Goal: Task Accomplishment & Management: Manage account settings

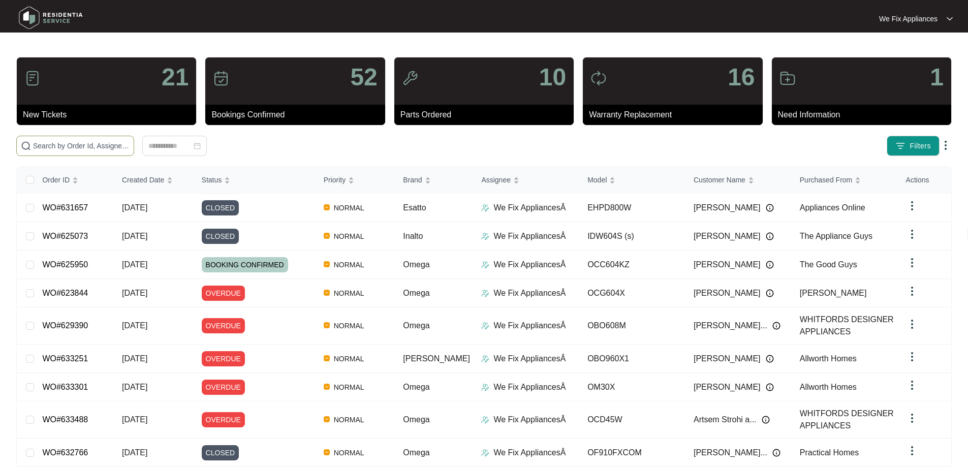
click at [84, 145] on input "text" at bounding box center [81, 145] width 97 height 11
paste input "628573"
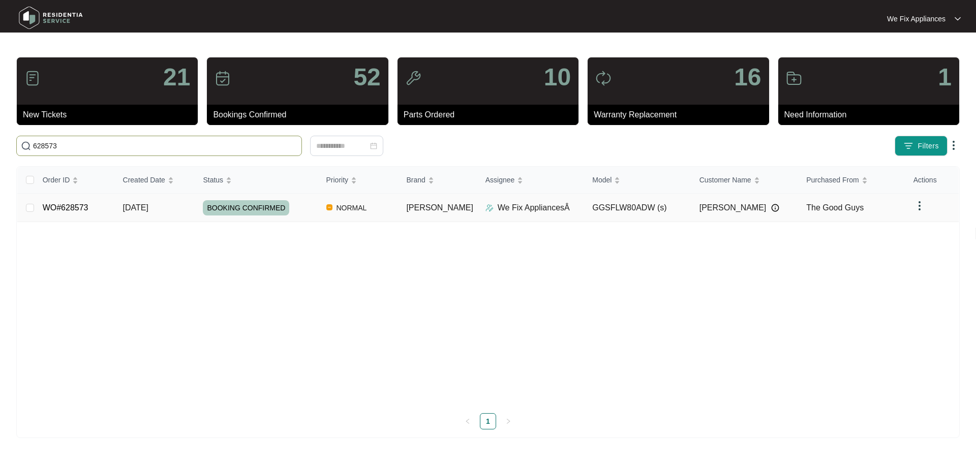
type input "628573"
click at [244, 201] on span "BOOKING CONFIRMED" at bounding box center [246, 207] width 86 height 15
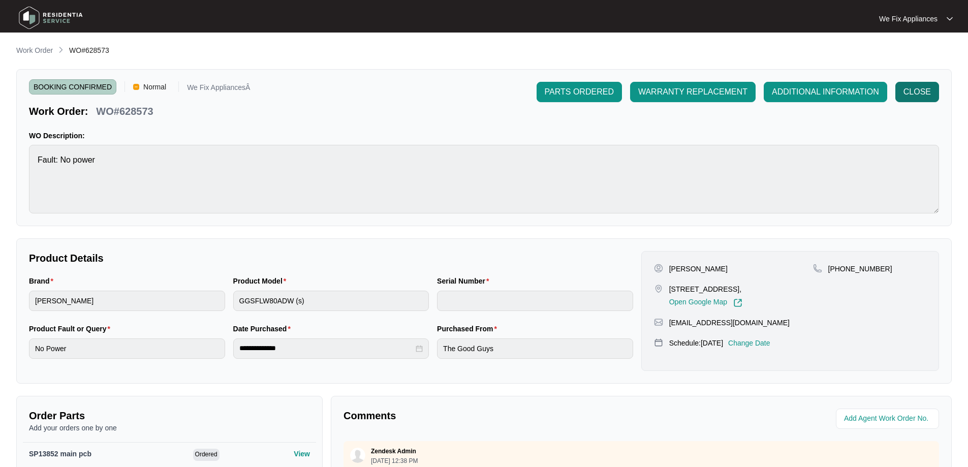
click at [914, 101] on button "CLOSE" at bounding box center [918, 92] width 44 height 20
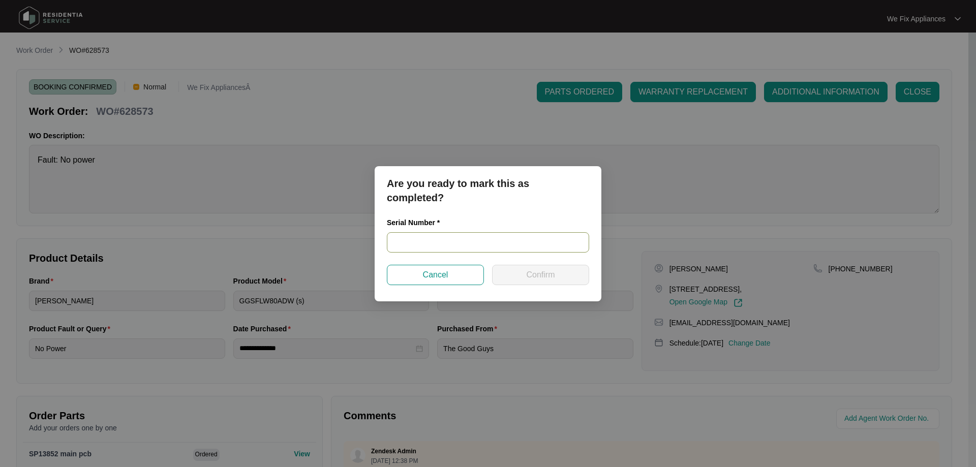
click at [415, 237] on input "text" at bounding box center [488, 242] width 202 height 20
paste input "540J155120134285K00150"
type input "540J155120134285K00150"
click at [533, 274] on span "Confirm" at bounding box center [540, 275] width 28 height 12
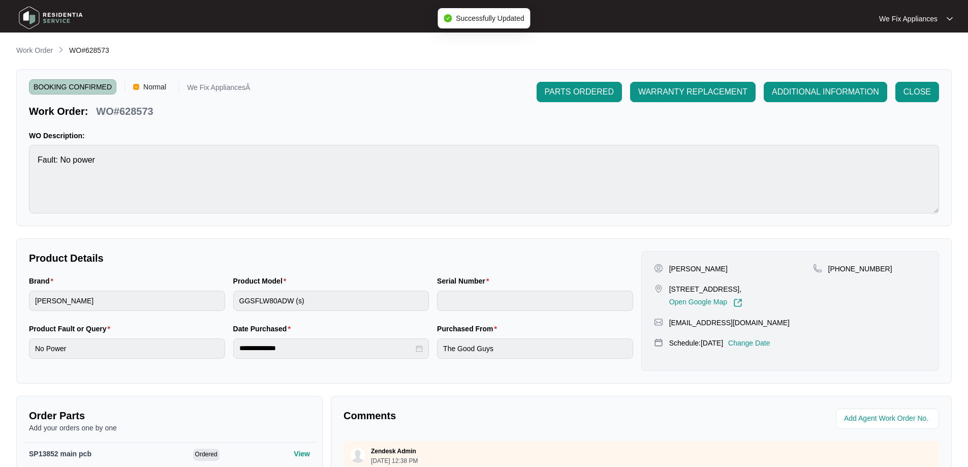
type input "540J155120134285K00150"
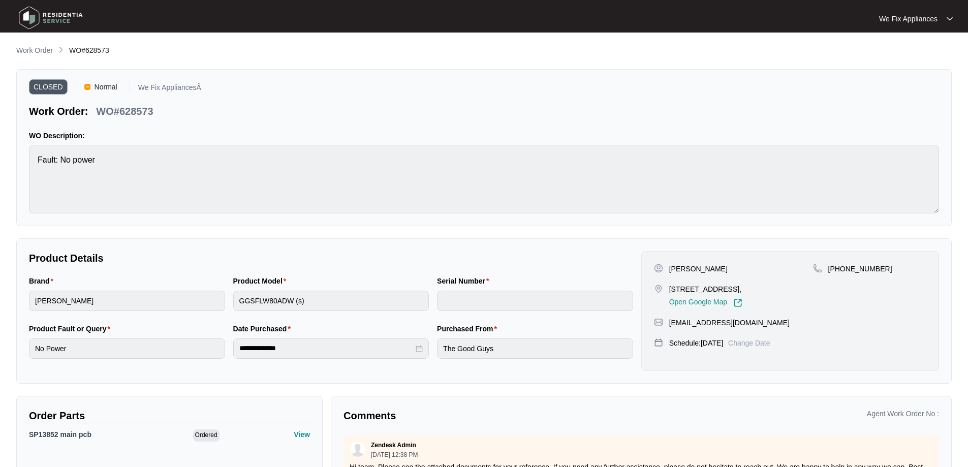
click at [48, 17] on img at bounding box center [50, 18] width 71 height 30
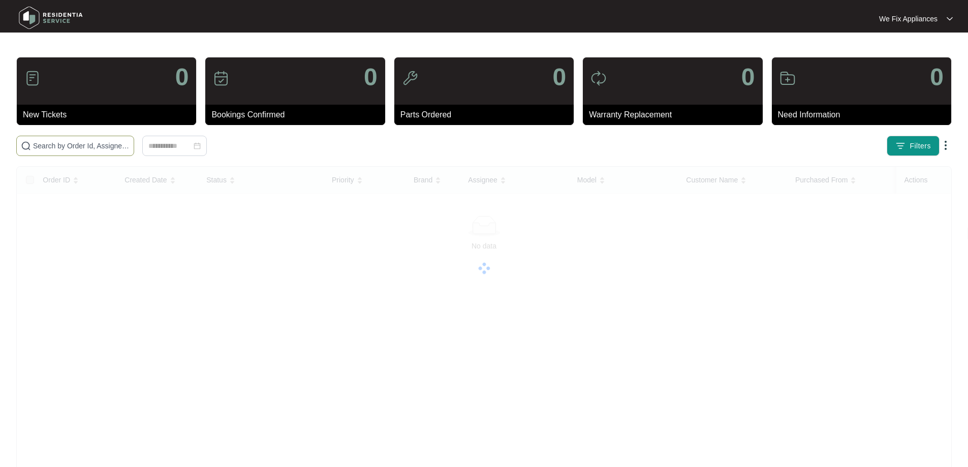
click at [50, 144] on input "text" at bounding box center [81, 145] width 97 height 11
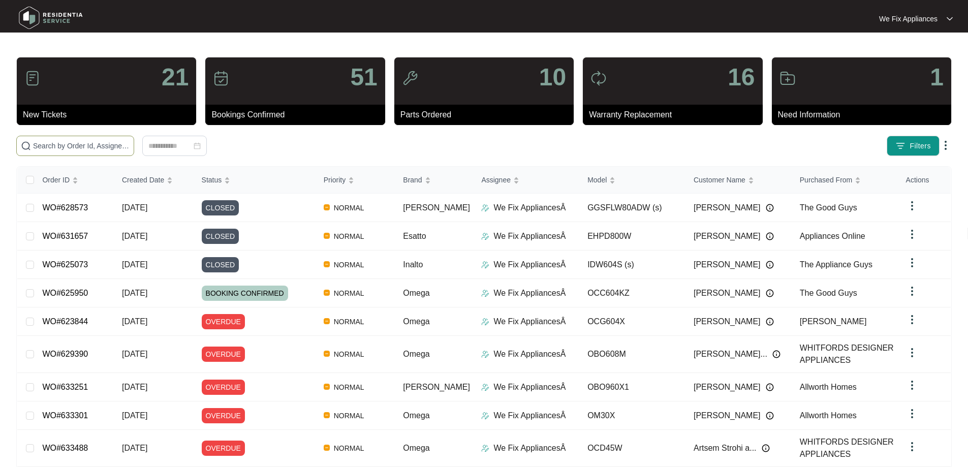
paste input "630675"
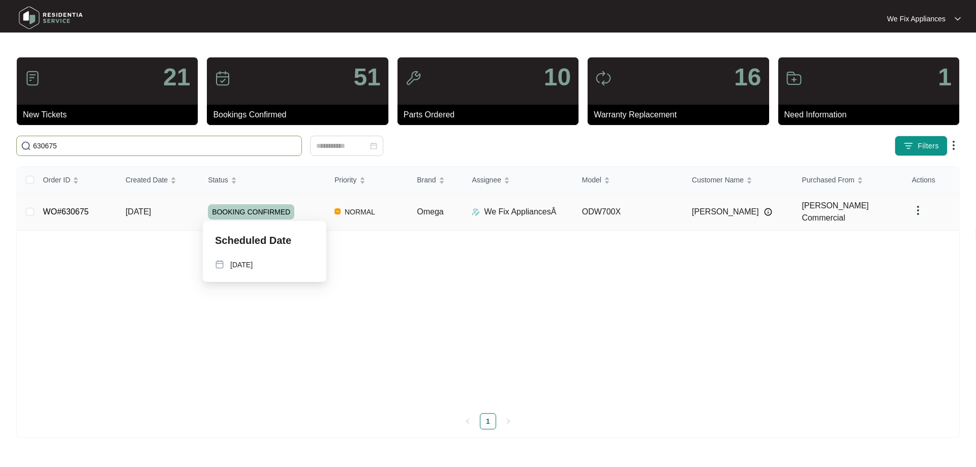
type input "630675"
click at [268, 207] on span "BOOKING CONFIRMED" at bounding box center [251, 211] width 86 height 15
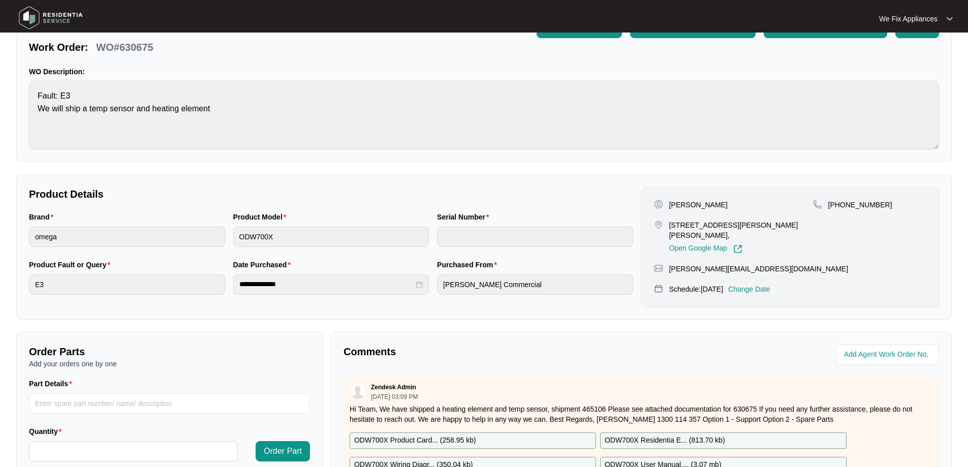
scroll to position [152, 0]
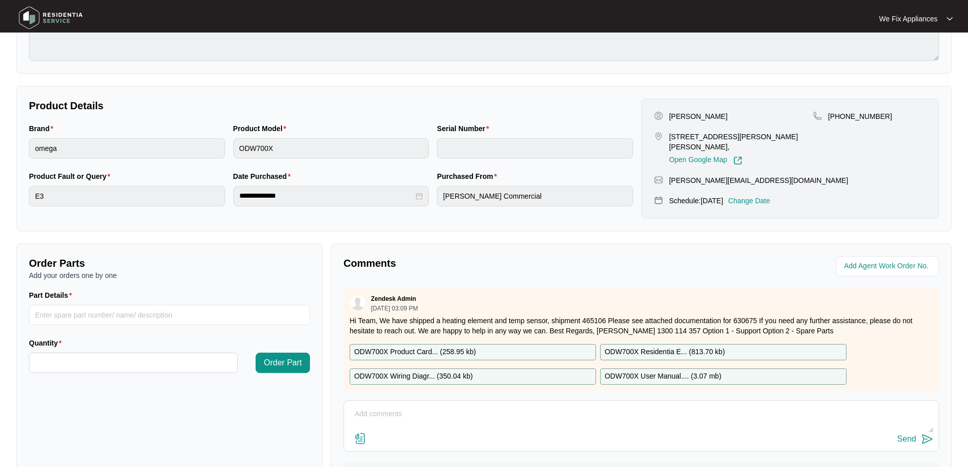
click at [690, 347] on p "ODW700X Residentia E... ( 813.70 kb )" at bounding box center [665, 352] width 120 height 11
click at [84, 316] on input "Part Details" at bounding box center [169, 315] width 281 height 20
paste input "SP12337"
type input "SP12337 wash motor"
click at [113, 369] on input "Quantity" at bounding box center [133, 362] width 208 height 19
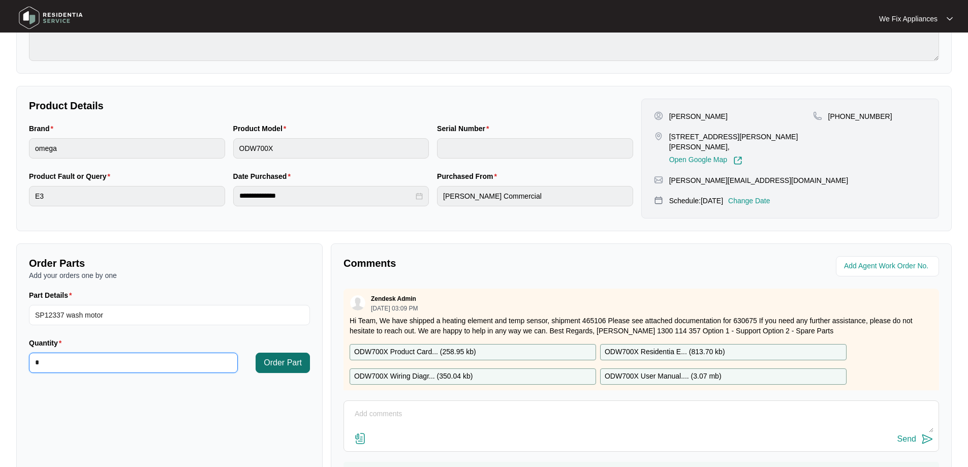
type input "*"
click at [272, 366] on span "Order Part" at bounding box center [283, 363] width 38 height 12
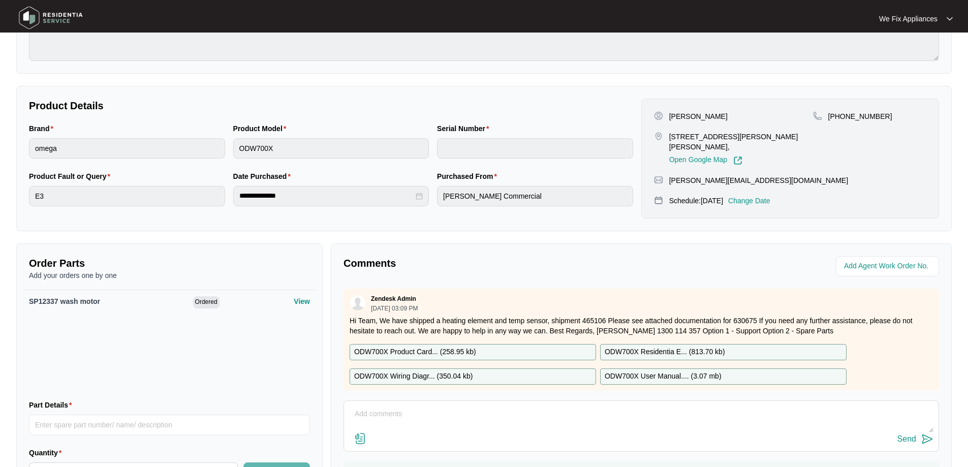
scroll to position [0, 0]
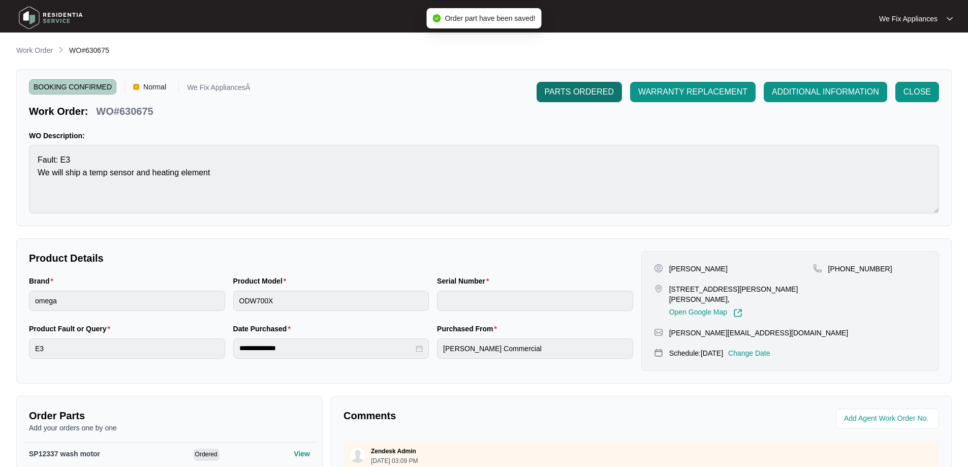
click at [586, 93] on span "PARTS ORDERED" at bounding box center [579, 92] width 69 height 12
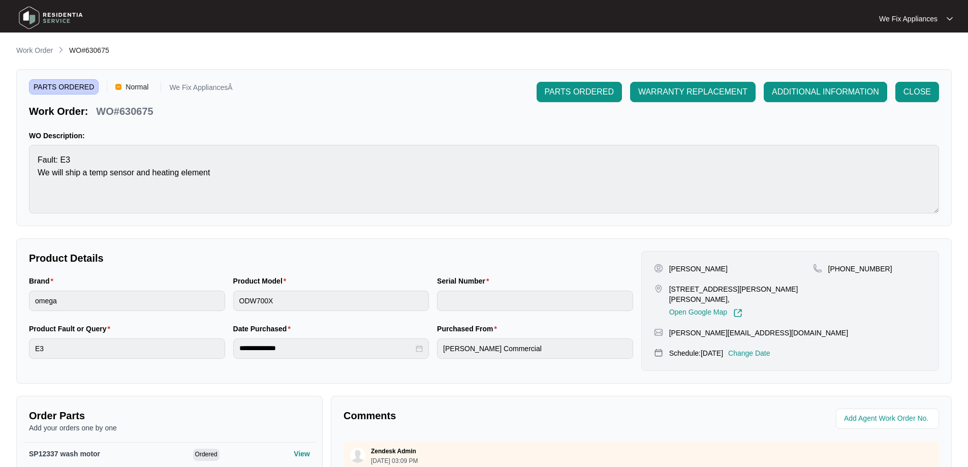
click at [40, 9] on img at bounding box center [50, 18] width 71 height 30
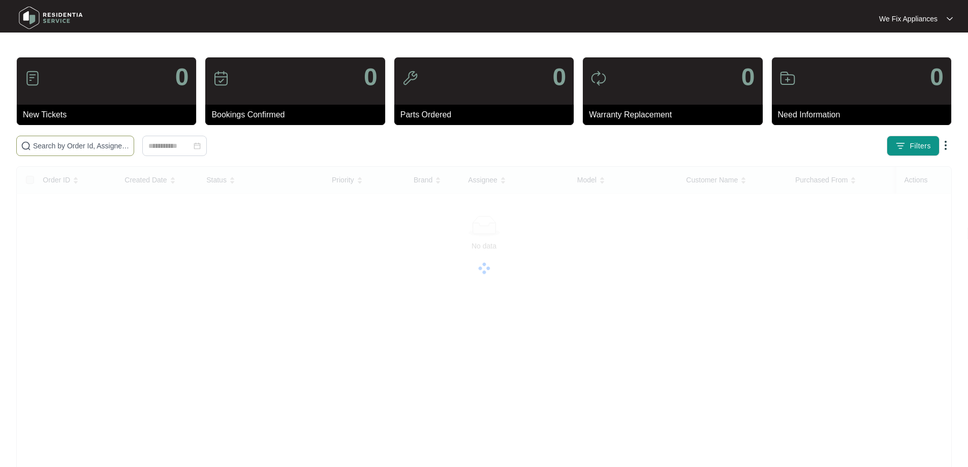
drag, startPoint x: 53, startPoint y: 155, endPoint x: 68, endPoint y: 145, distance: 17.5
click at [59, 149] on span at bounding box center [75, 146] width 118 height 20
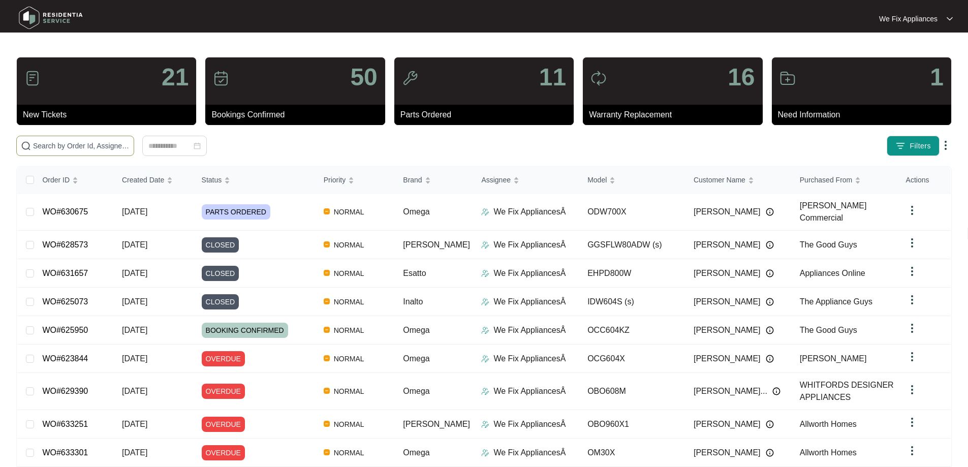
paste input "629485"
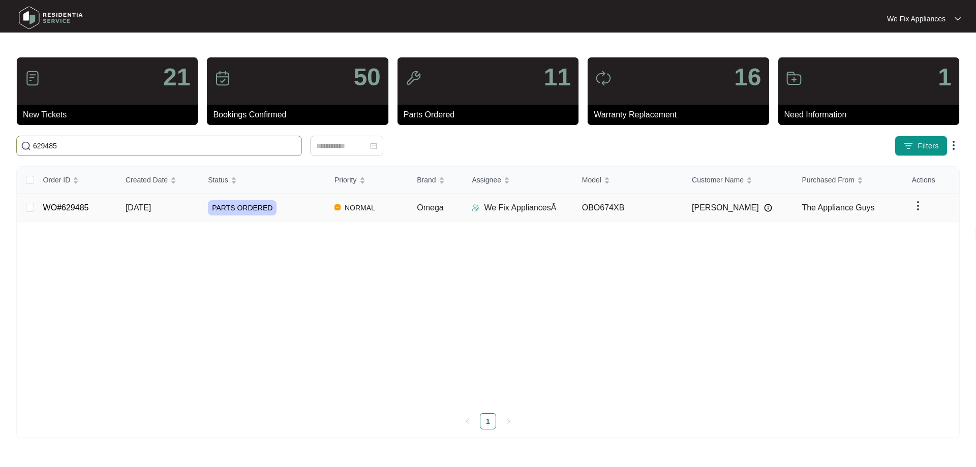
type input "629485"
click at [237, 212] on span "PARTS ORDERED" at bounding box center [242, 207] width 69 height 15
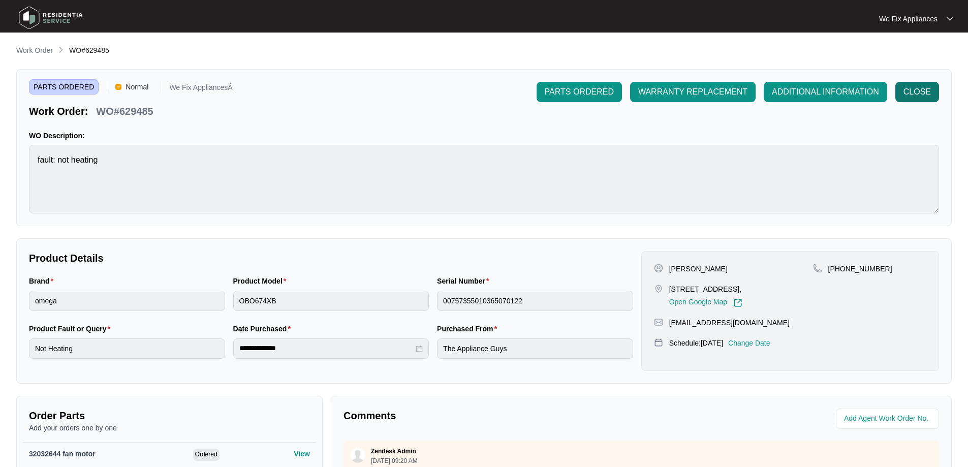
click at [923, 94] on span "CLOSE" at bounding box center [917, 92] width 27 height 12
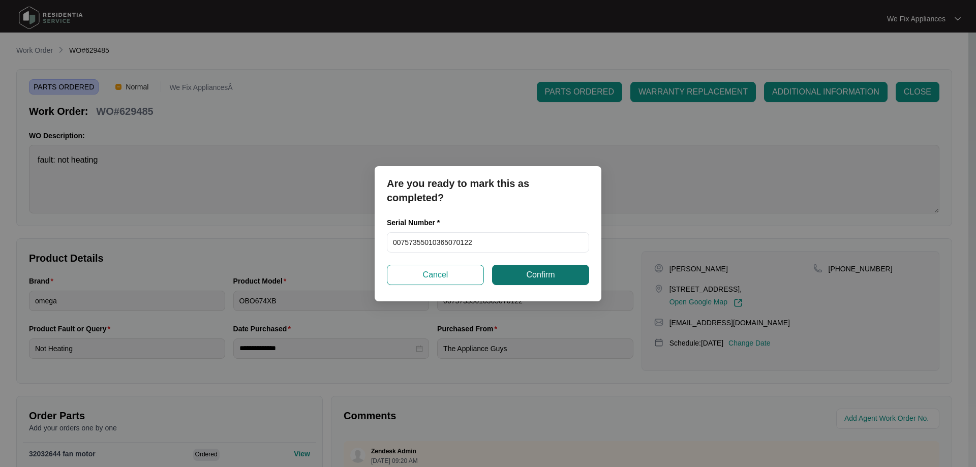
click at [529, 276] on span "Confirm" at bounding box center [540, 275] width 28 height 12
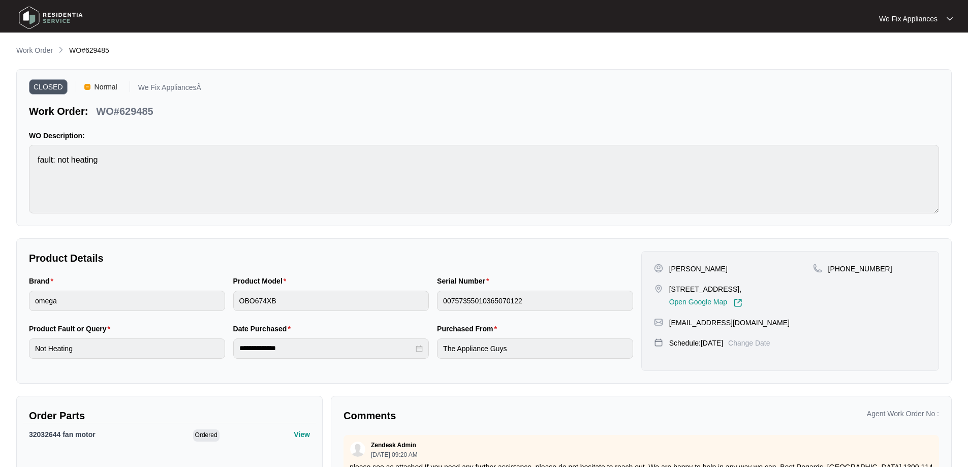
click at [41, 14] on img at bounding box center [50, 18] width 71 height 30
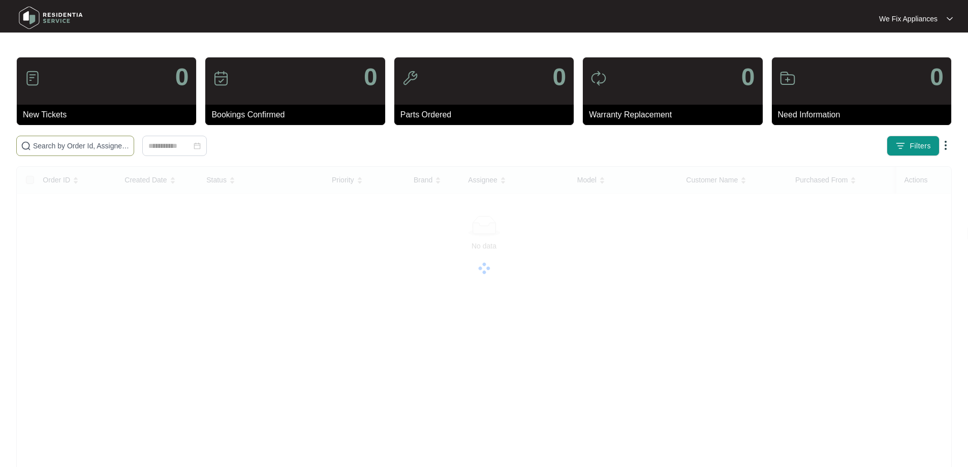
click at [67, 147] on input "text" at bounding box center [81, 145] width 97 height 11
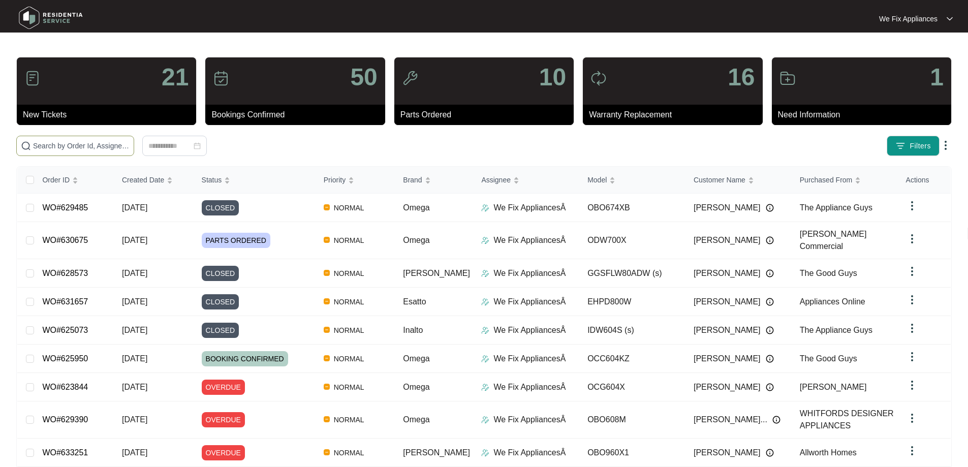
paste input "628836"
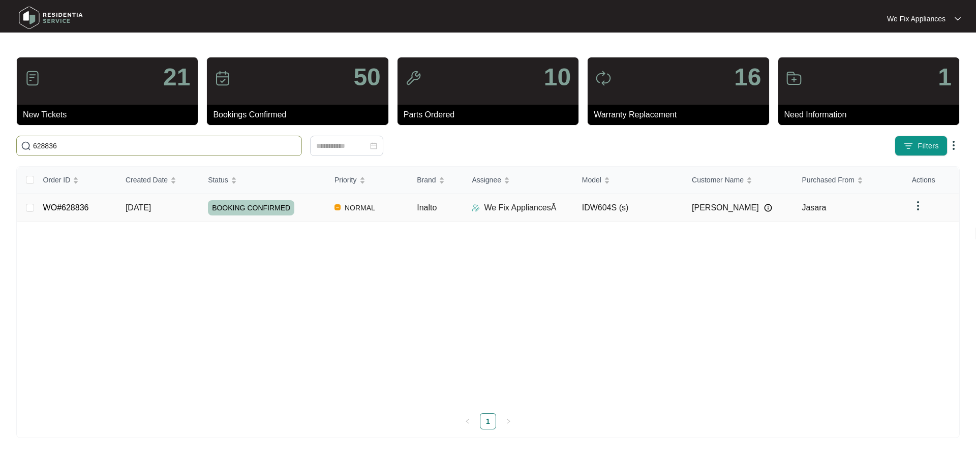
type input "628836"
click at [265, 208] on span "BOOKING CONFIRMED" at bounding box center [251, 207] width 86 height 15
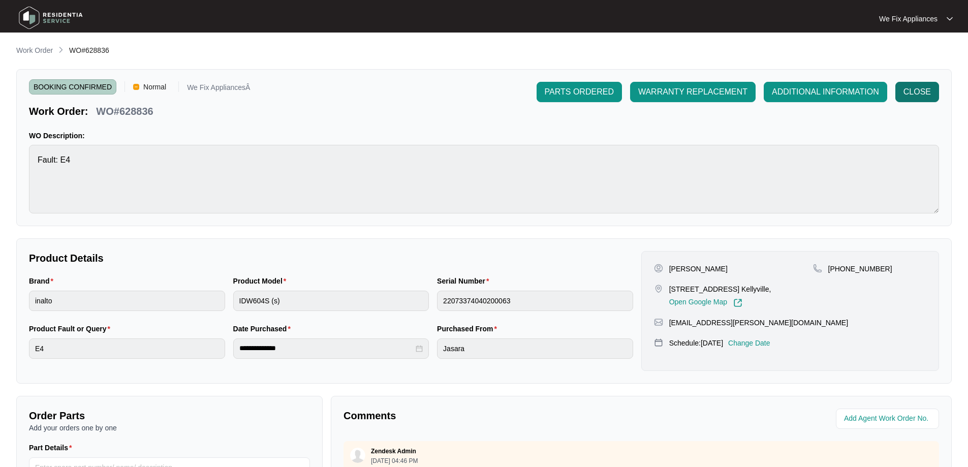
click at [933, 87] on button "CLOSE" at bounding box center [918, 92] width 44 height 20
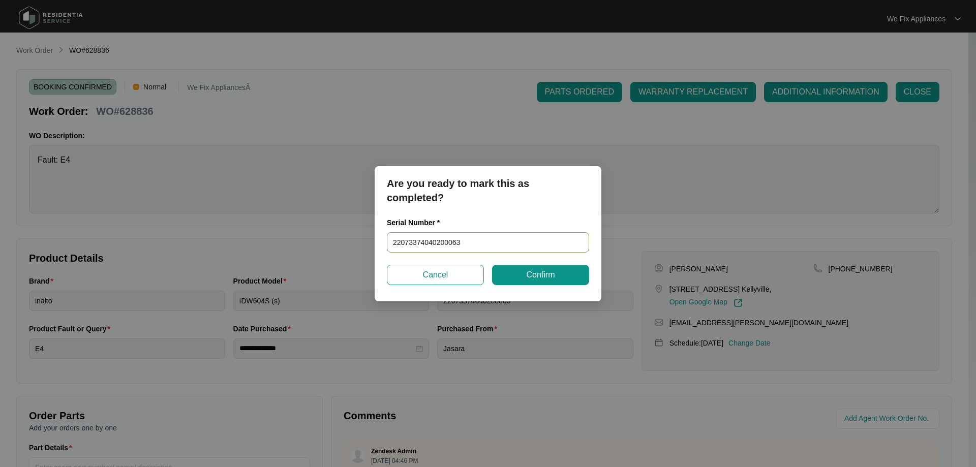
drag, startPoint x: 470, startPoint y: 237, endPoint x: 356, endPoint y: 248, distance: 114.4
click at [356, 248] on div "Are you ready to mark this as completed? Serial Number * 22073374040200063 Canc…" at bounding box center [488, 233] width 976 height 467
click at [549, 278] on span "Confirm" at bounding box center [540, 275] width 28 height 12
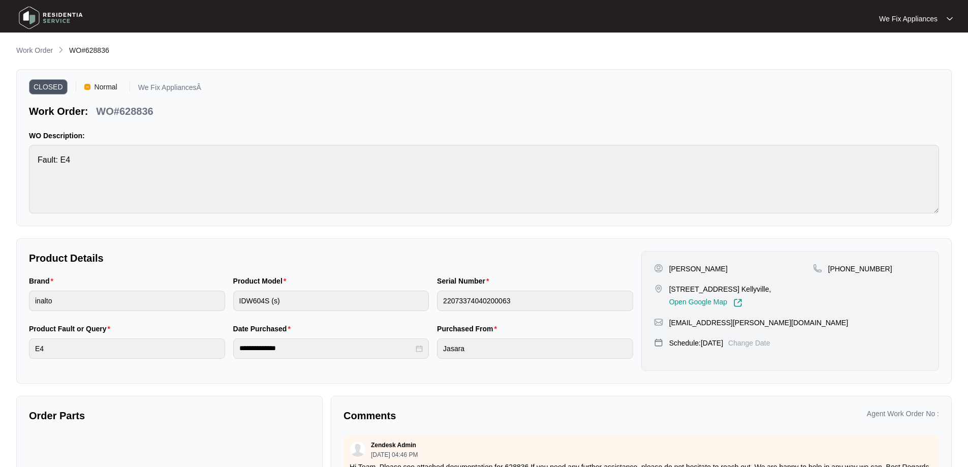
click at [55, 20] on img at bounding box center [50, 18] width 71 height 30
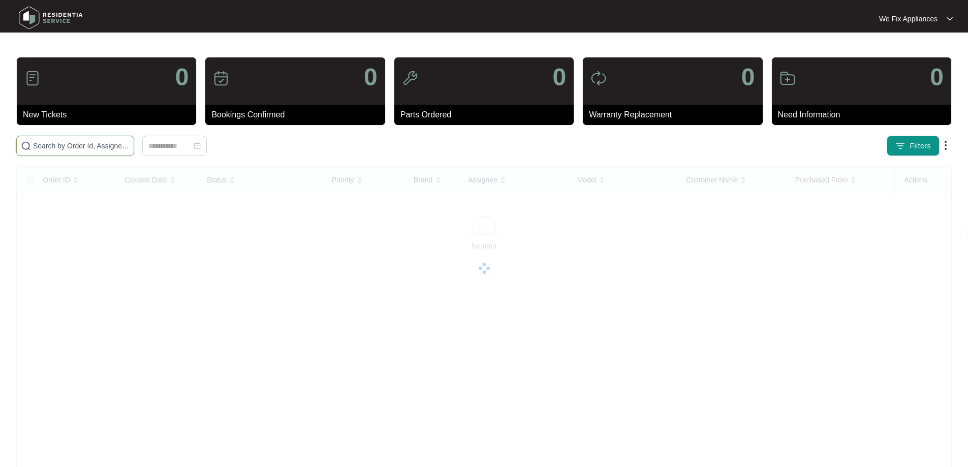
click at [58, 147] on input "text" at bounding box center [81, 145] width 97 height 11
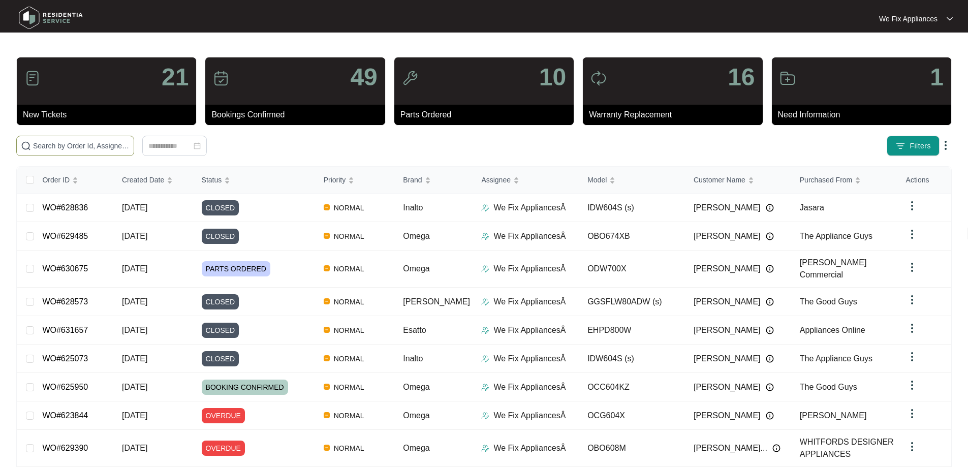
paste input "629390"
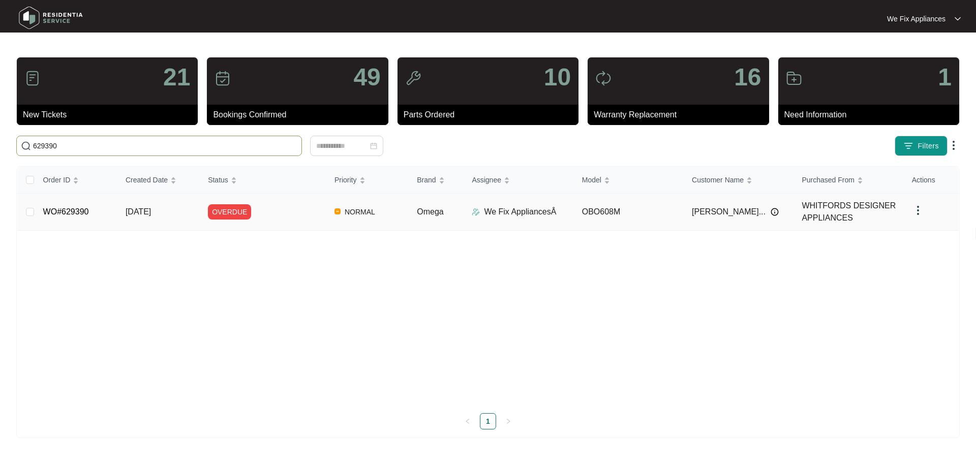
type input "629390"
click at [226, 213] on span "OVERDUE" at bounding box center [229, 211] width 43 height 15
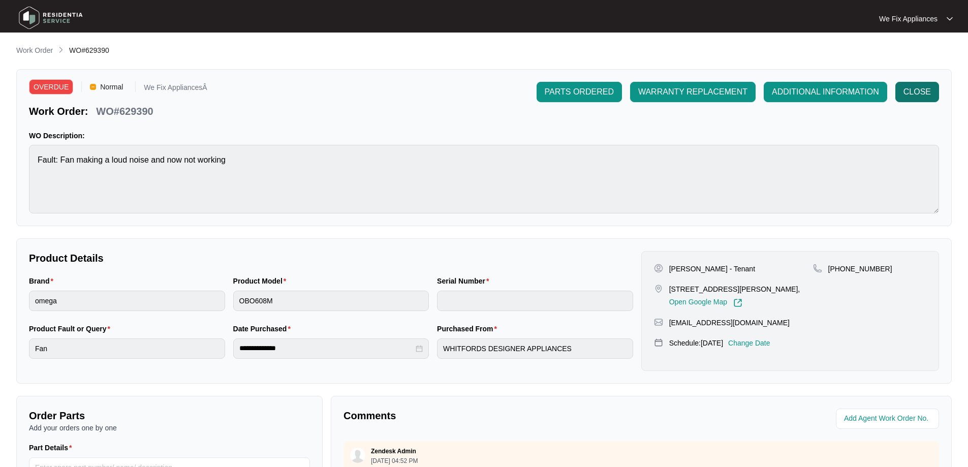
click at [923, 89] on span "CLOSE" at bounding box center [917, 92] width 27 height 12
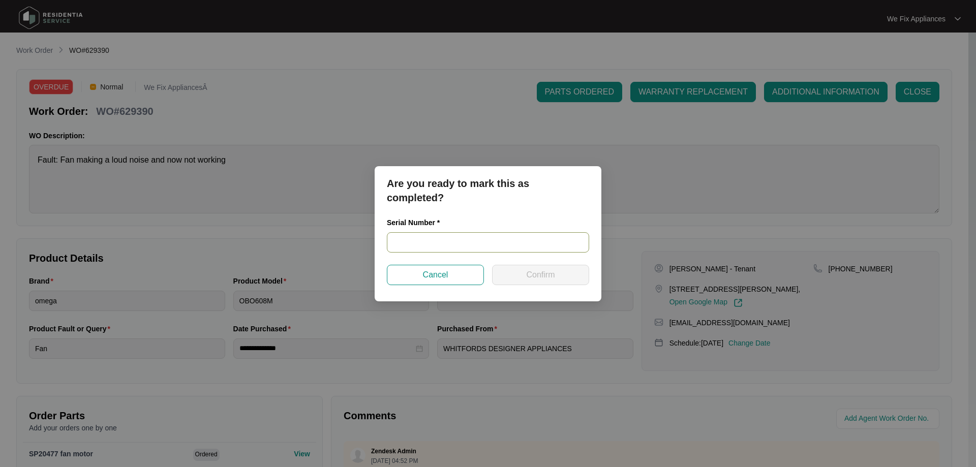
drag, startPoint x: 451, startPoint y: 239, endPoint x: 442, endPoint y: 239, distance: 9.1
click at [451, 239] on input "text" at bounding box center [488, 242] width 202 height 20
paste input "962381824040115"
type input "962381824040115"
click at [536, 271] on span "Confirm" at bounding box center [540, 275] width 28 height 12
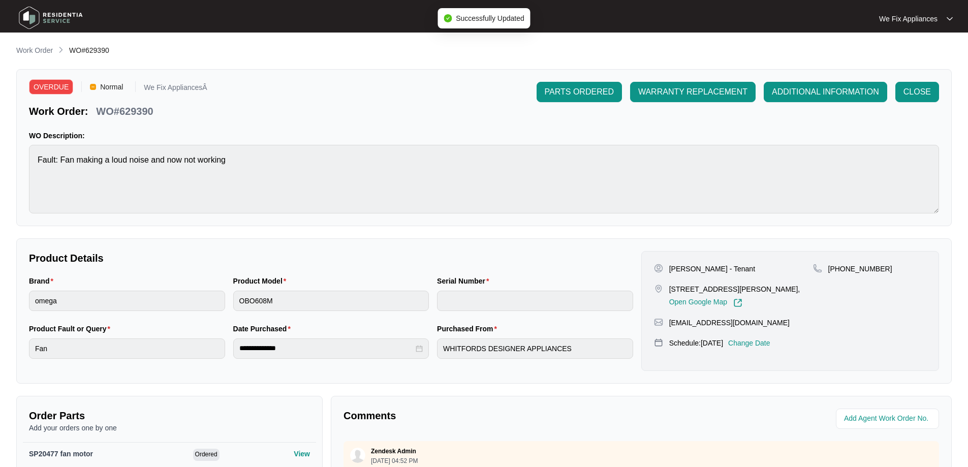
type input "962381824040115"
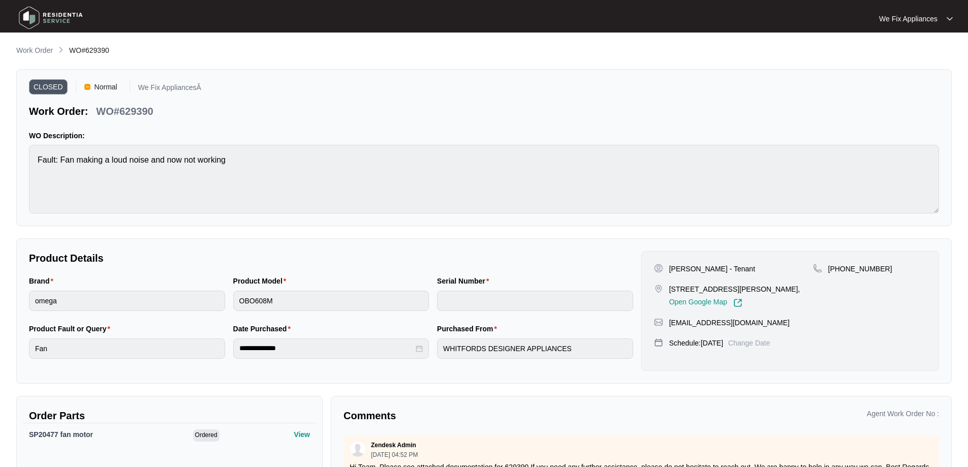
click at [35, 20] on img at bounding box center [50, 18] width 71 height 30
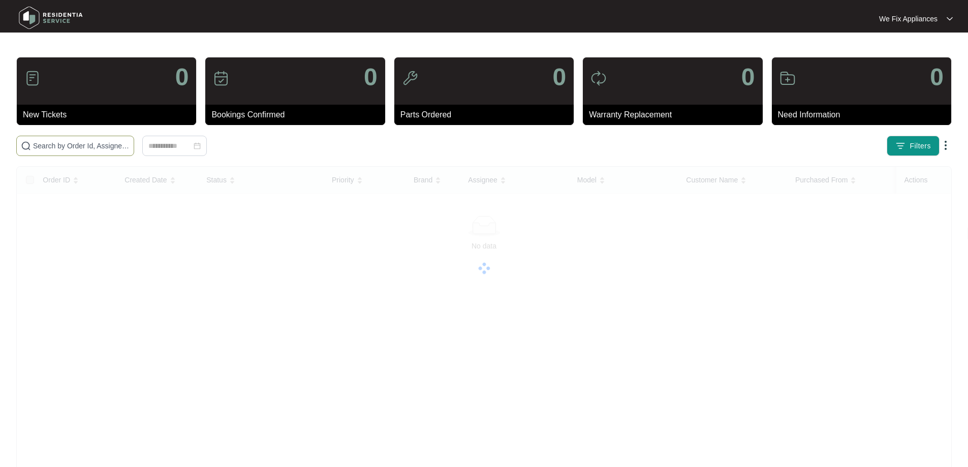
click at [83, 147] on input "text" at bounding box center [81, 145] width 97 height 11
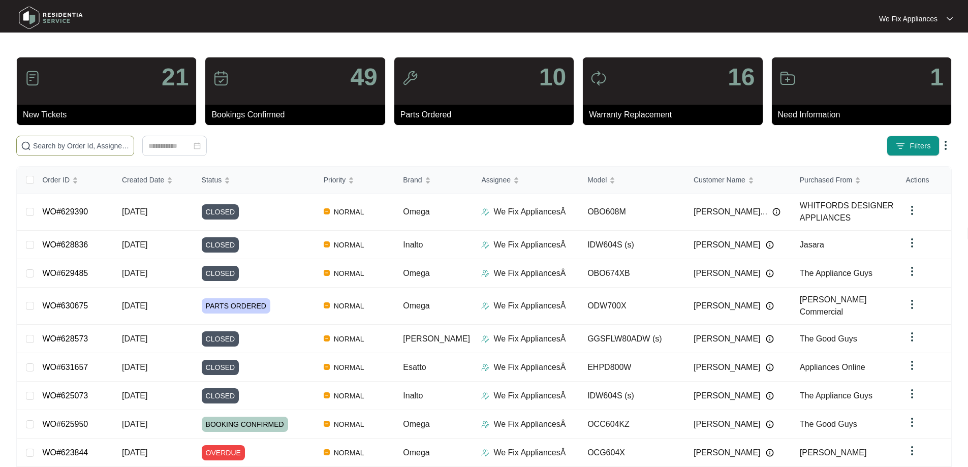
paste input "633654"
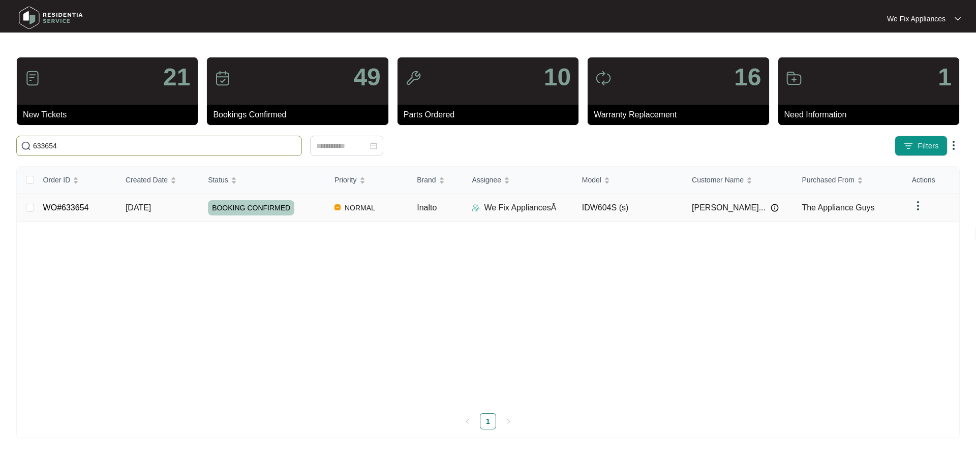
type input "633654"
click at [259, 208] on span "BOOKING CONFIRMED" at bounding box center [251, 207] width 86 height 15
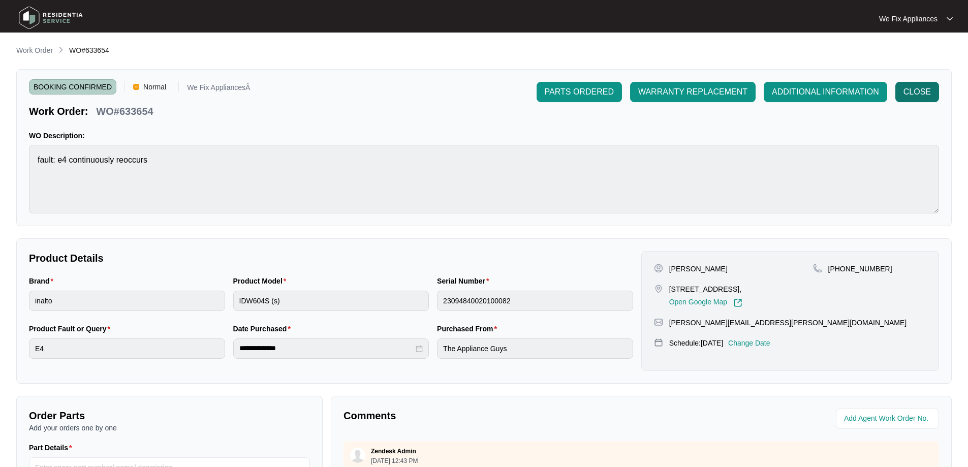
click at [923, 90] on span "CLOSE" at bounding box center [917, 92] width 27 height 12
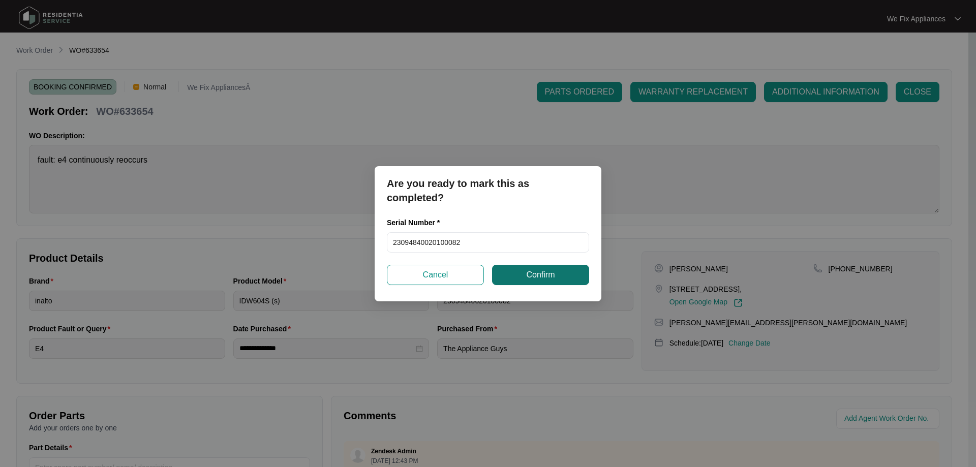
click at [545, 275] on span "Confirm" at bounding box center [540, 275] width 28 height 12
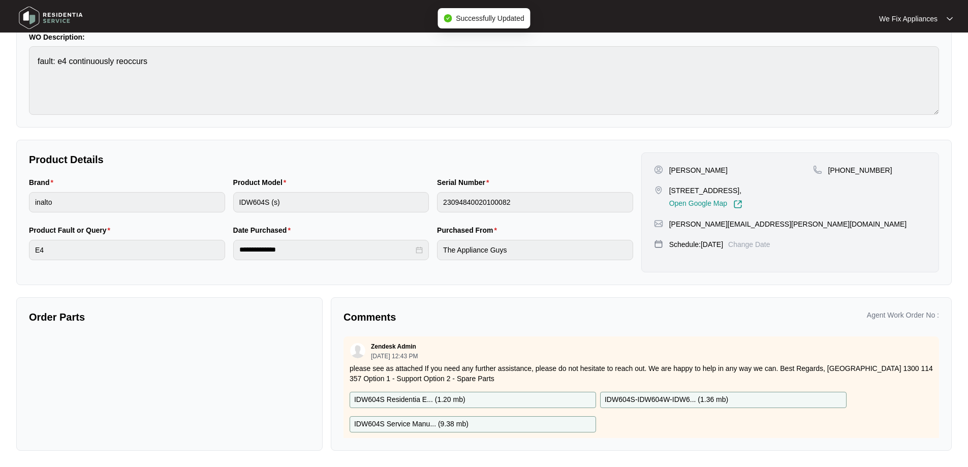
scroll to position [99, 0]
click at [50, 19] on img at bounding box center [50, 18] width 71 height 30
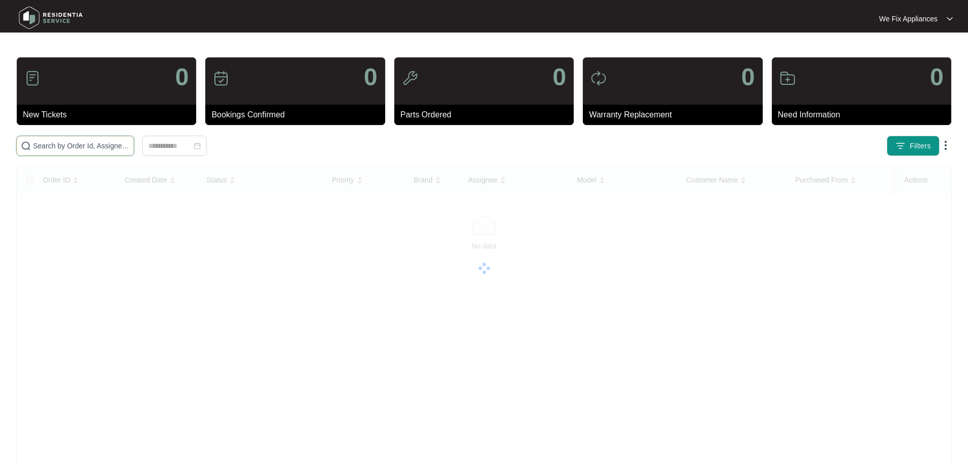
click at [57, 150] on input "text" at bounding box center [81, 145] width 97 height 11
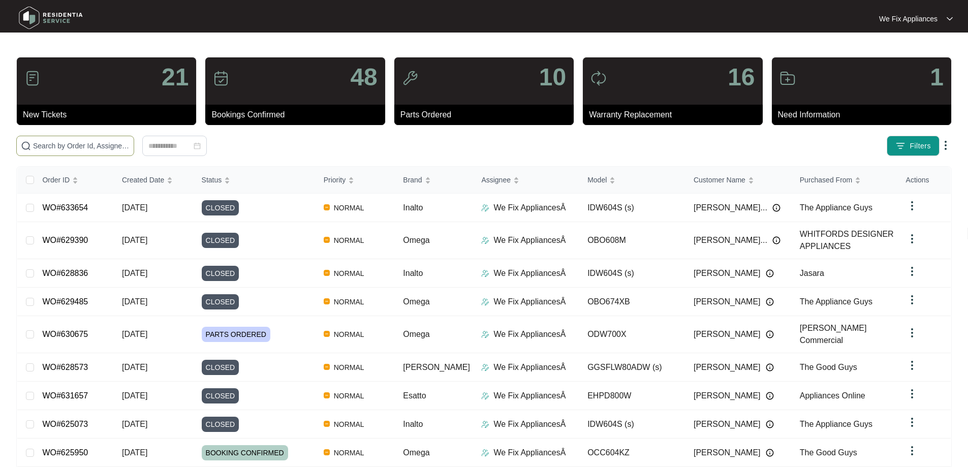
paste input "622288"
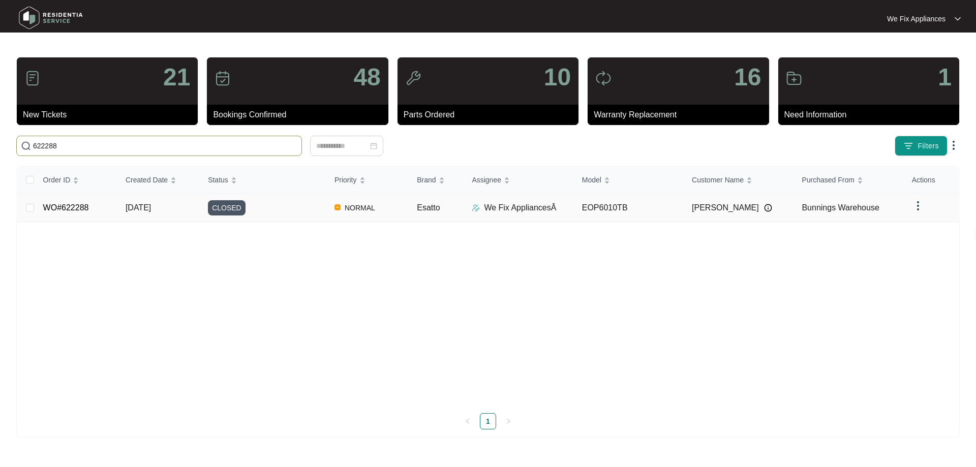
type input "622288"
click at [232, 207] on span "CLOSED" at bounding box center [227, 207] width 38 height 15
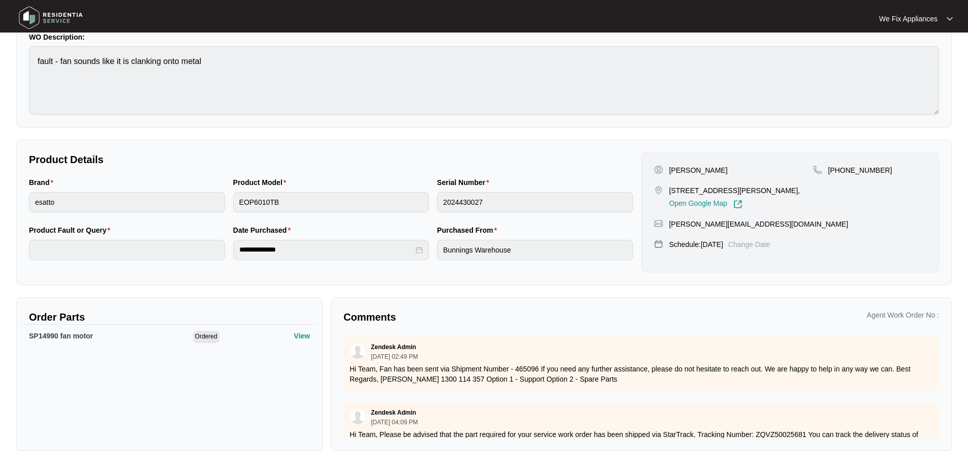
scroll to position [152, 0]
